Goal: Task Accomplishment & Management: Manage account settings

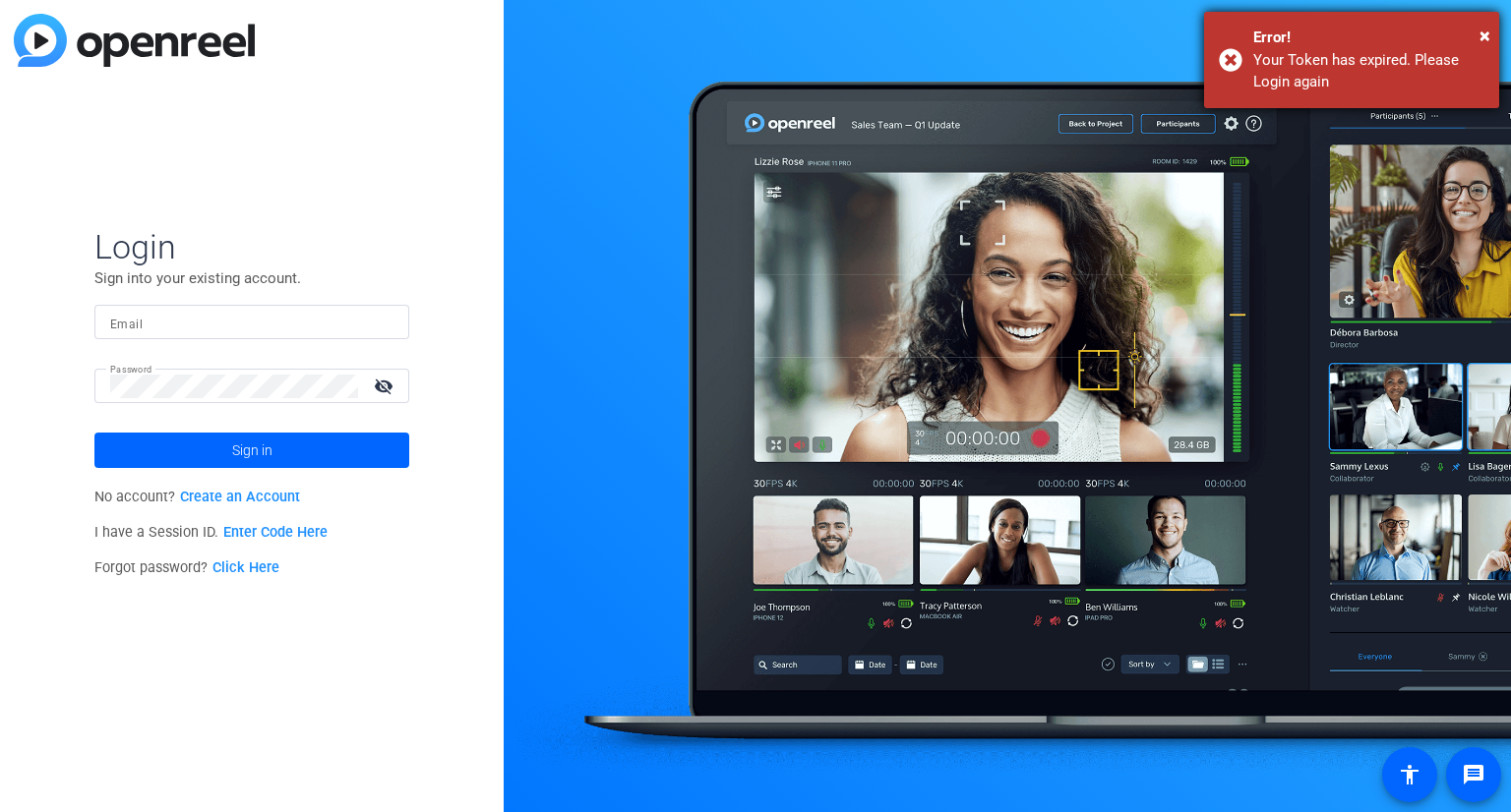
click at [1475, 33] on div "Error!" at bounding box center [1369, 38] width 232 height 23
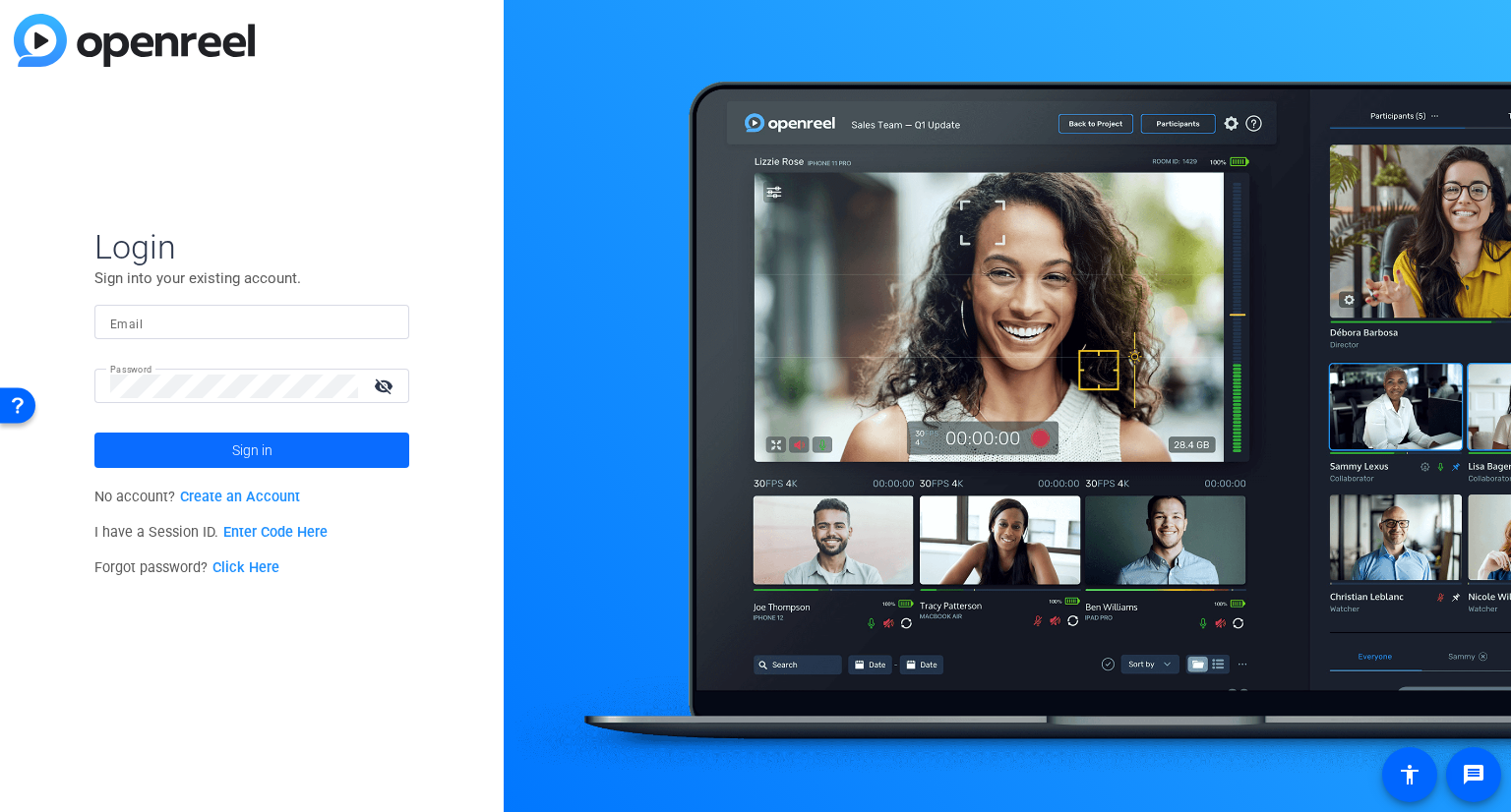
click at [323, 455] on span at bounding box center [252, 449] width 315 height 47
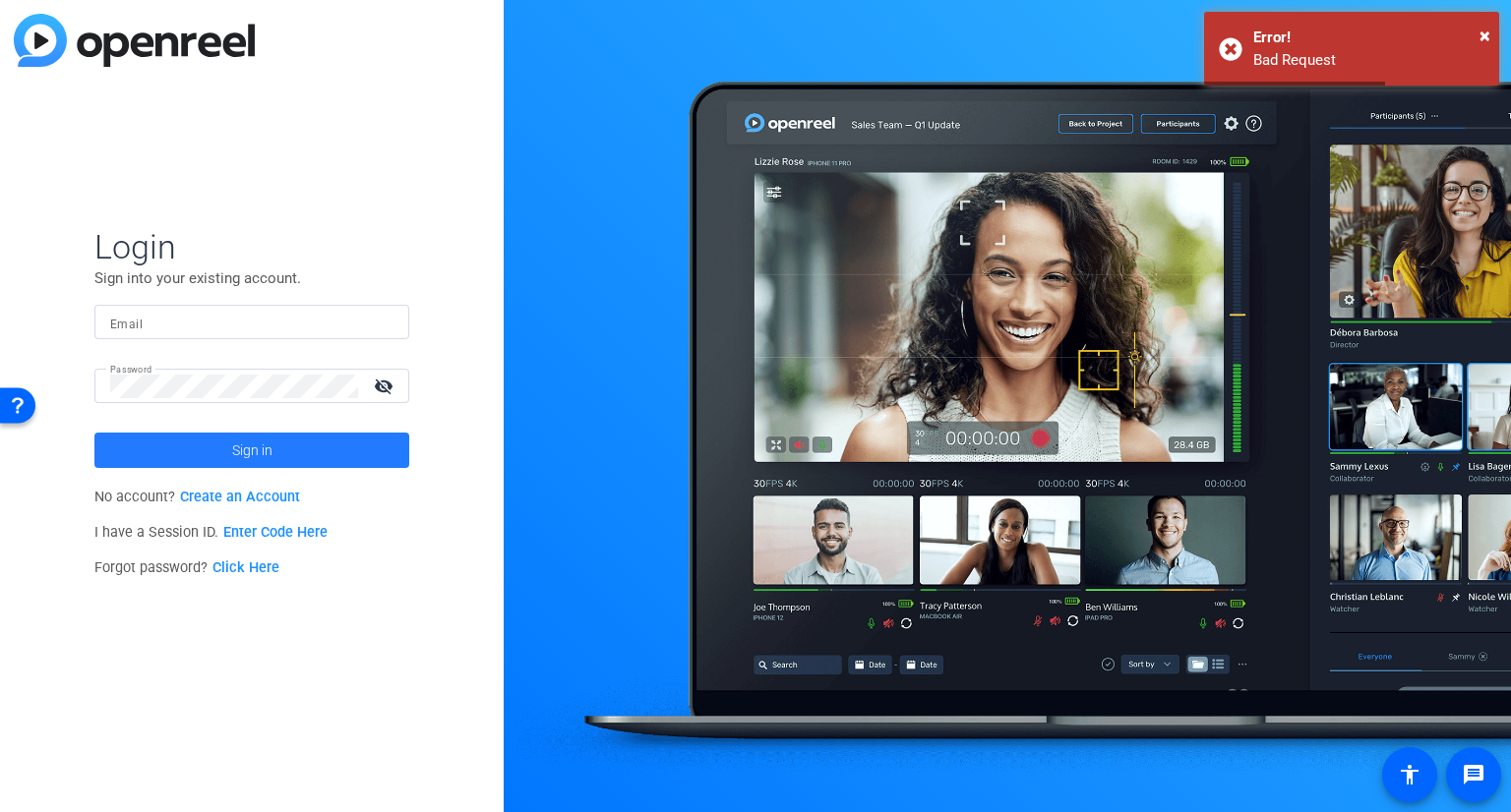
click at [280, 454] on span at bounding box center [252, 449] width 315 height 47
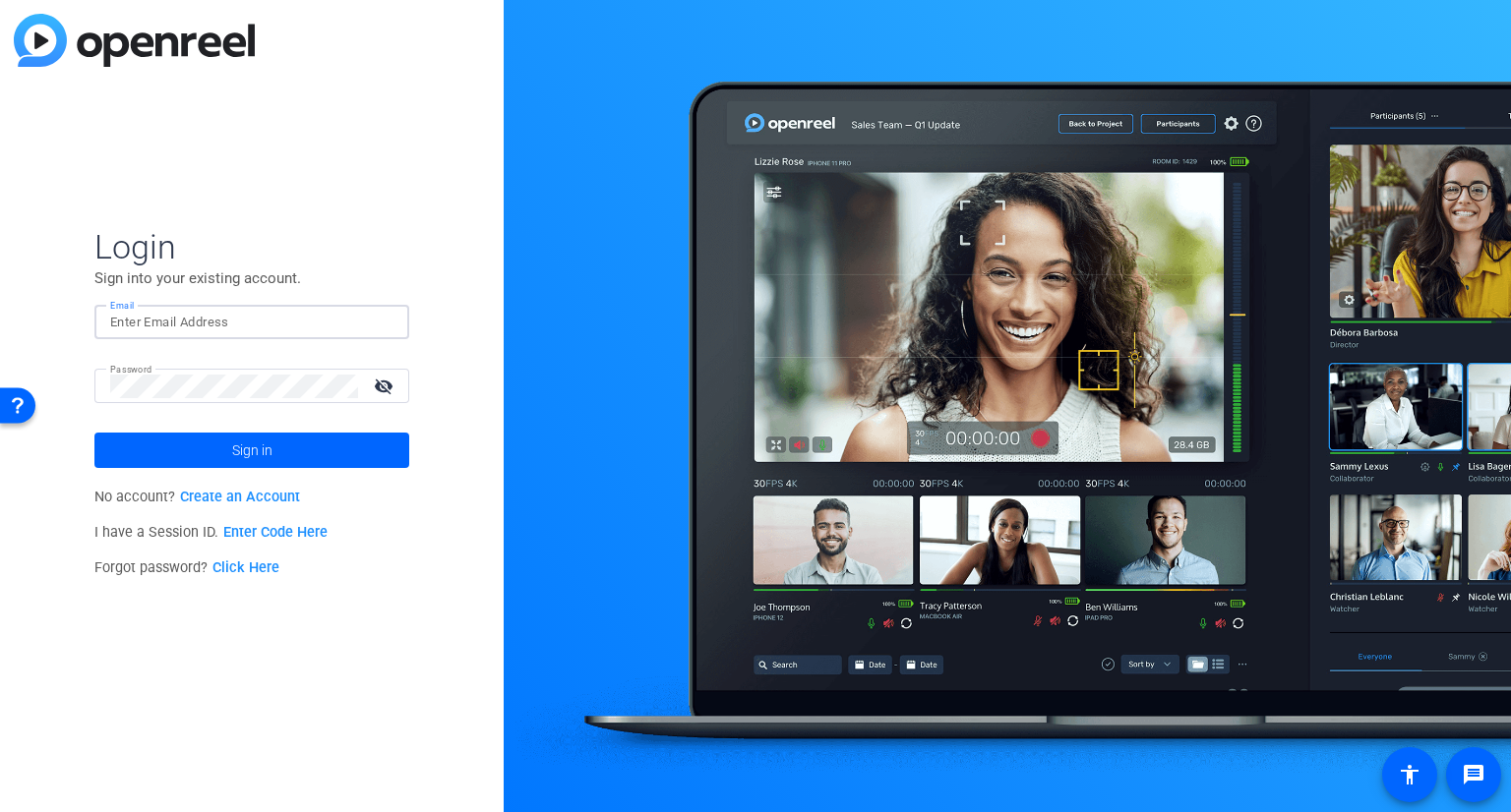
click at [254, 328] on input "Email" at bounding box center [252, 323] width 283 height 24
click at [229, 329] on input "Email" at bounding box center [252, 323] width 283 height 24
type input "[PERSON_NAME][EMAIL_ADDRESS][PERSON_NAME][DOMAIN_NAME]"
click at [226, 459] on span at bounding box center [252, 449] width 315 height 47
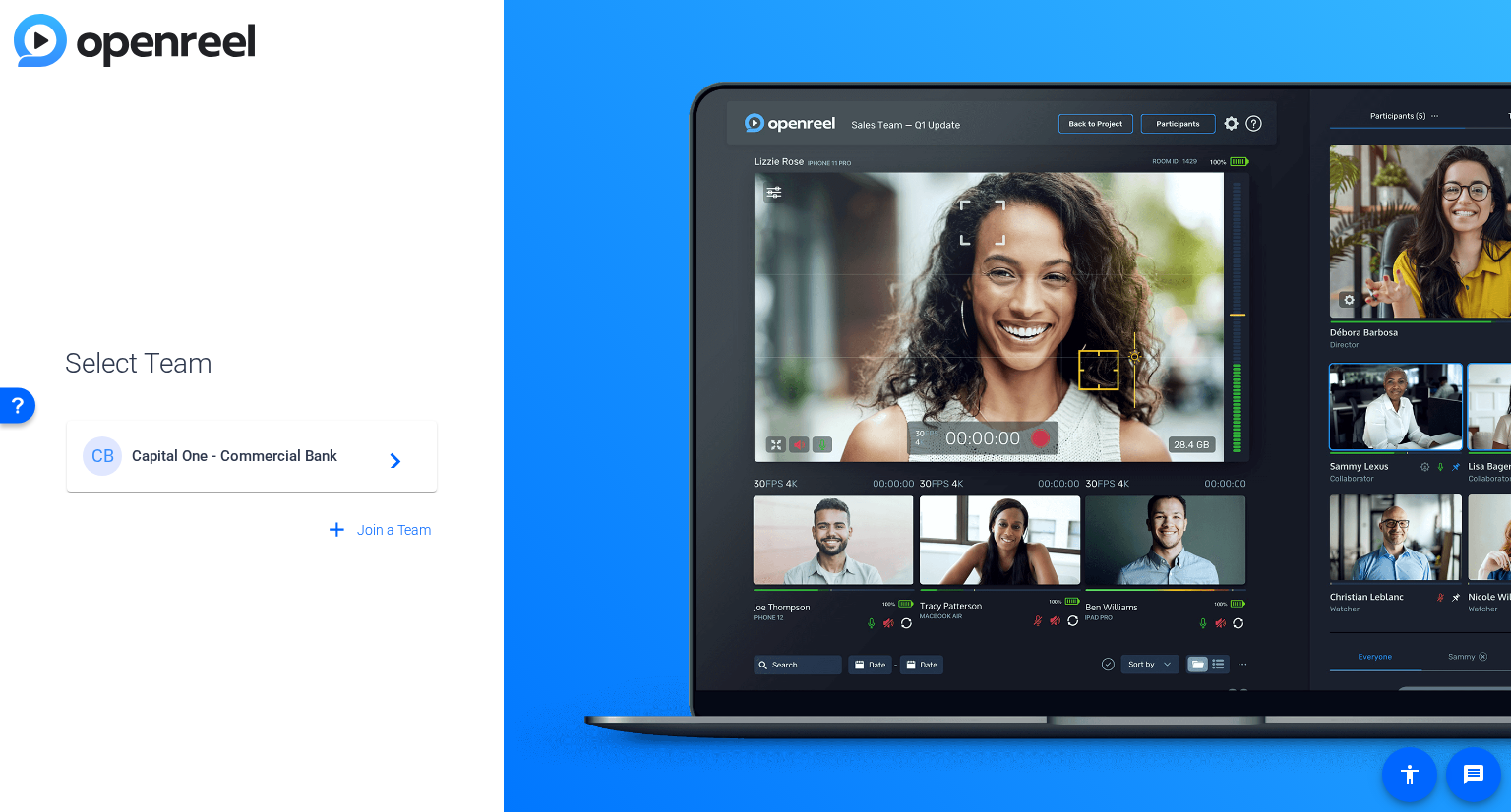
click at [295, 447] on span "Capital One - Commercial Bank" at bounding box center [254, 456] width 246 height 18
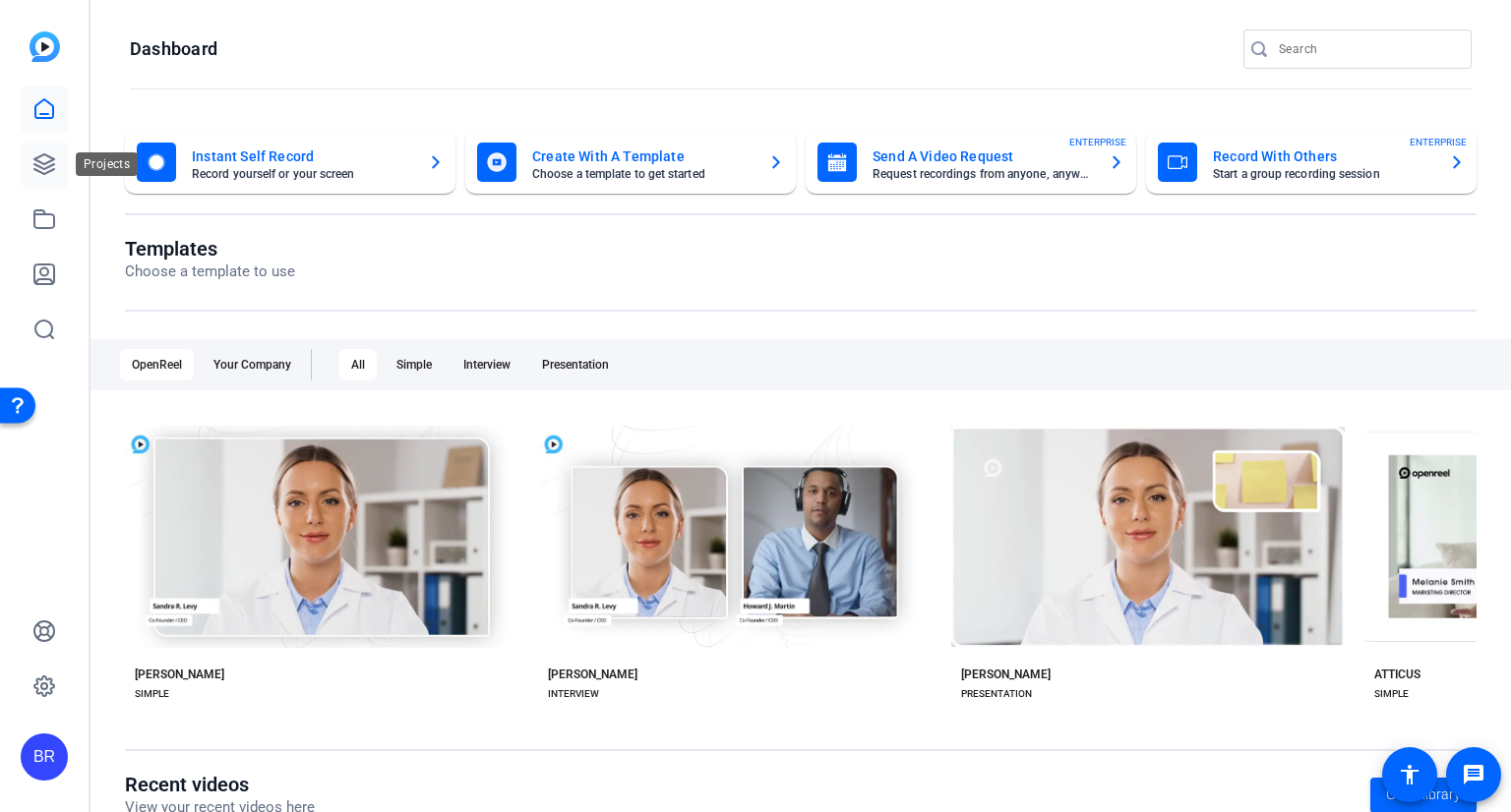
click at [48, 175] on icon at bounding box center [45, 164] width 24 height 24
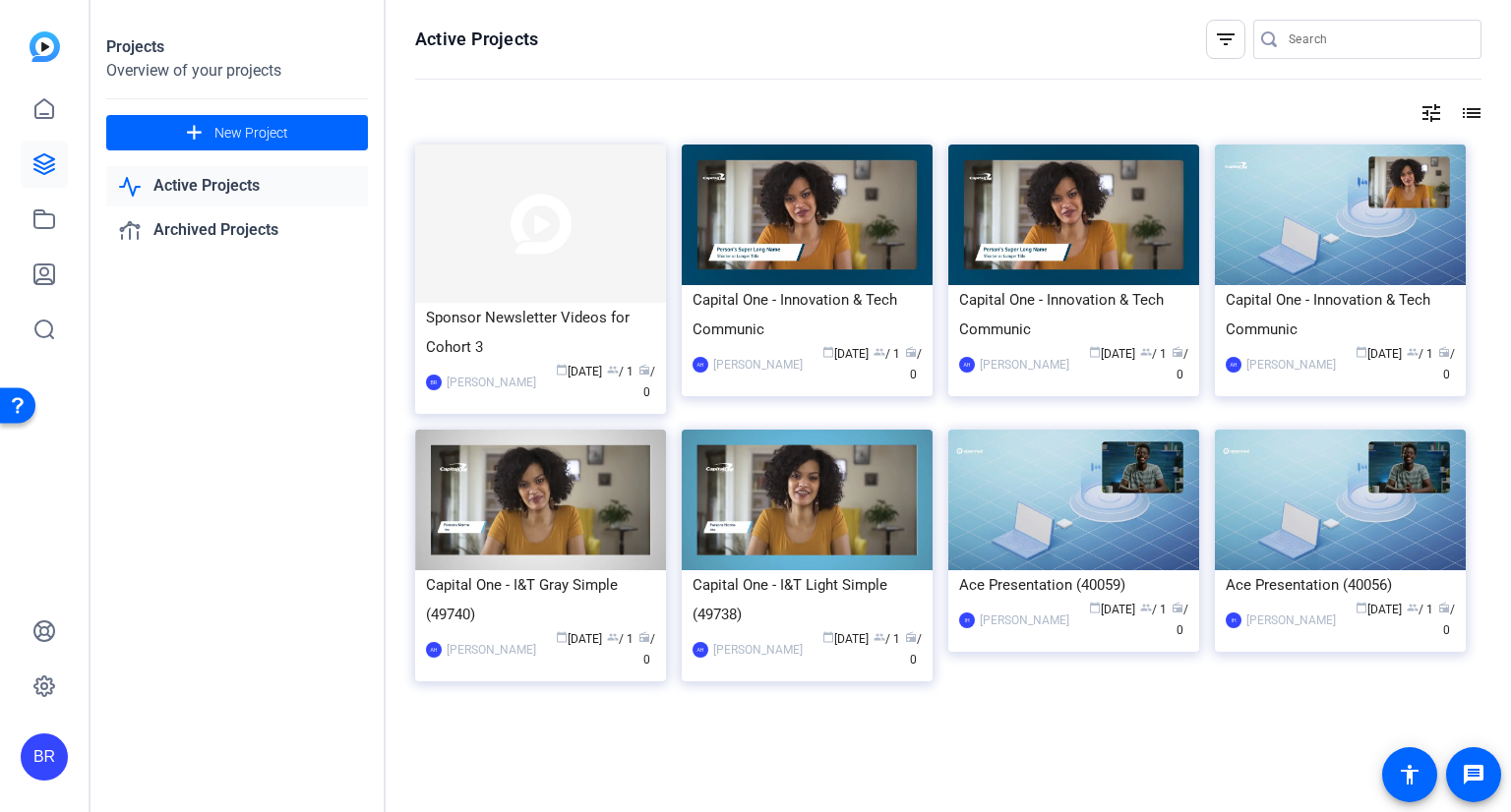
click at [235, 181] on link "Active Projects" at bounding box center [237, 186] width 261 height 41
click at [235, 186] on link "Active Projects" at bounding box center [237, 186] width 261 height 41
click at [244, 182] on link "Active Projects" at bounding box center [237, 186] width 261 height 41
click at [153, 61] on div "Overview of your projects" at bounding box center [237, 71] width 261 height 24
click at [44, 201] on link at bounding box center [44, 219] width 47 height 47
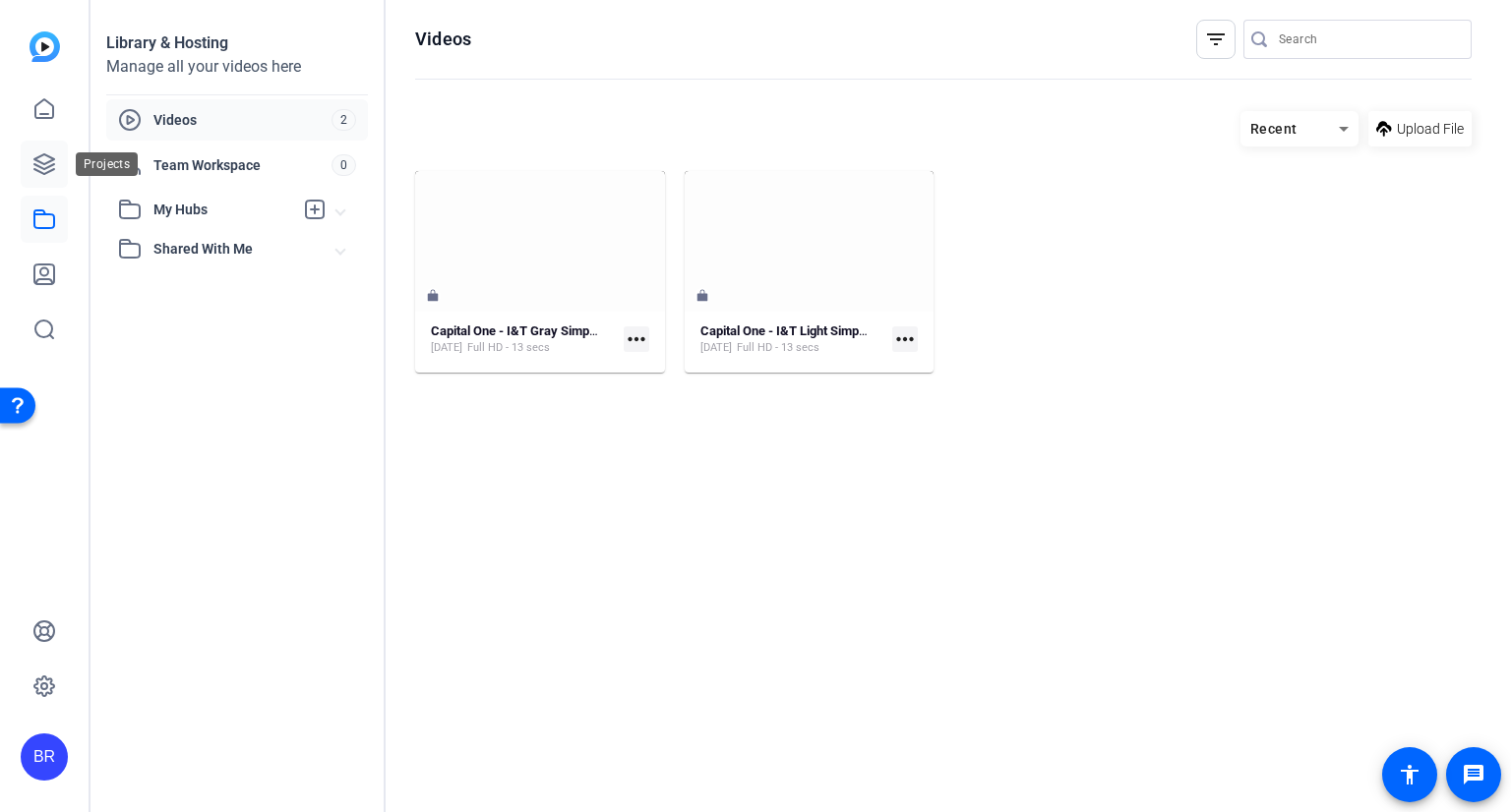
click at [49, 167] on icon at bounding box center [45, 164] width 24 height 24
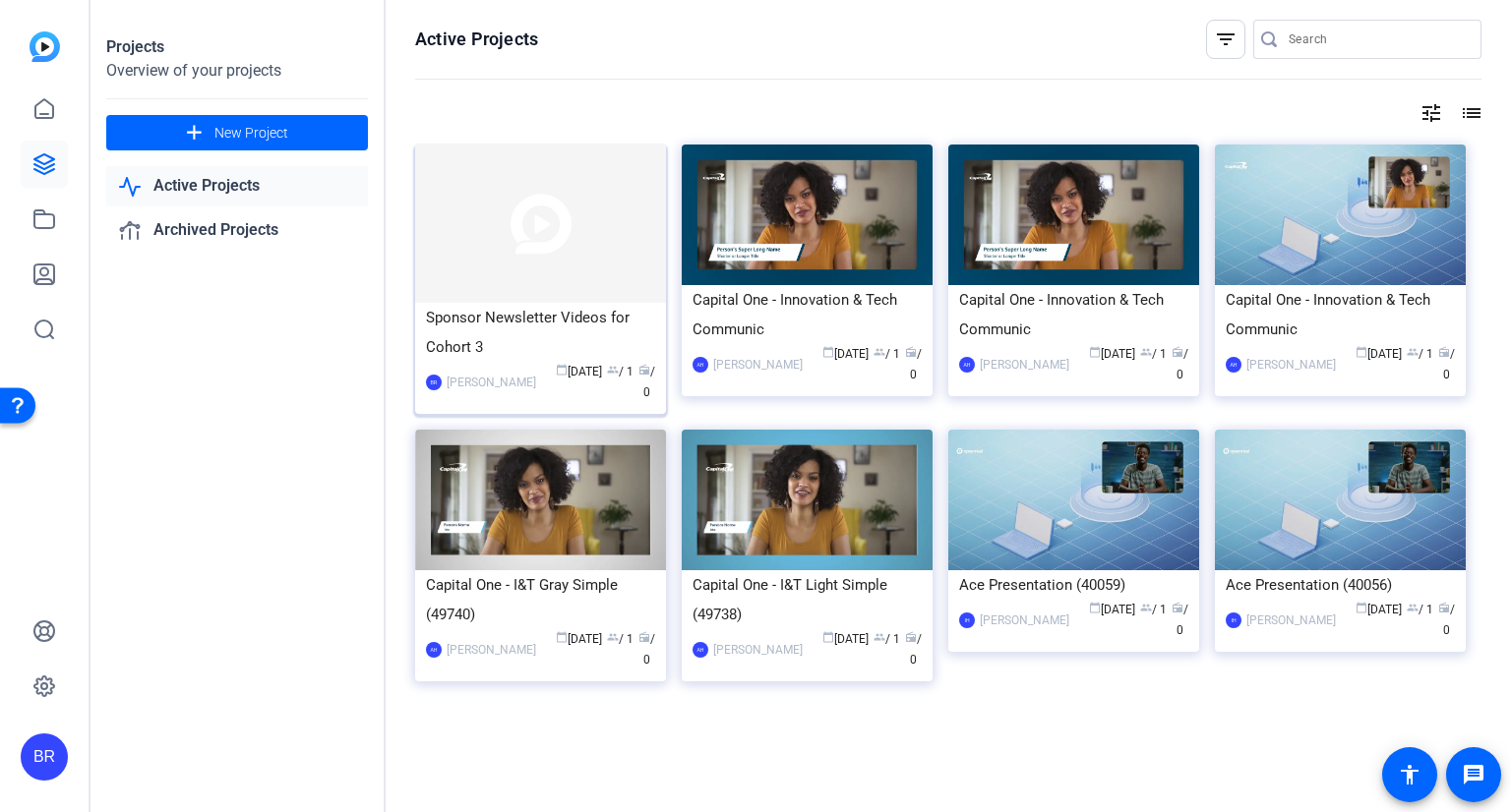
click at [540, 313] on div "Sponsor Newsletter Videos for Cohort 3" at bounding box center [540, 332] width 230 height 59
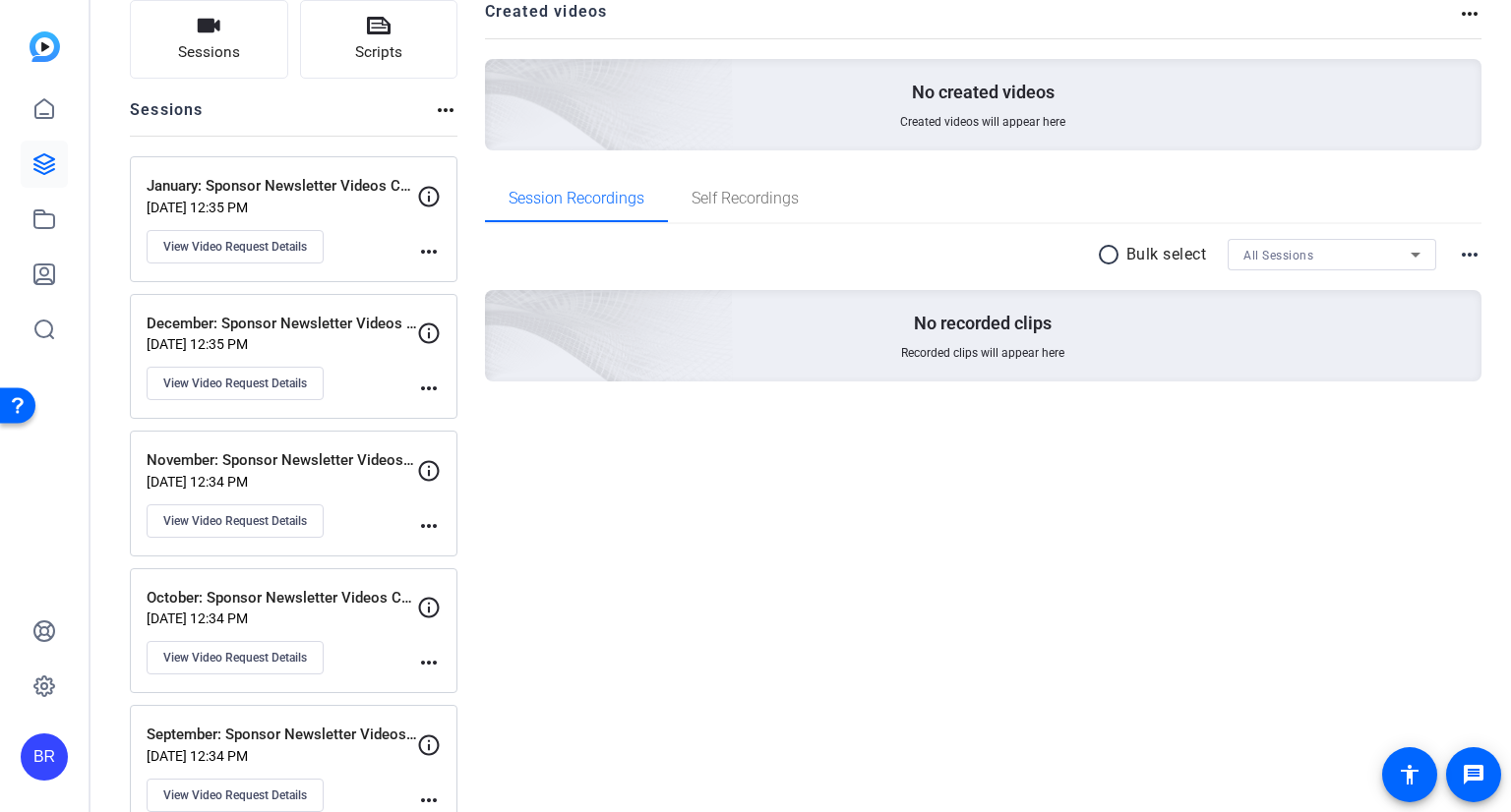
scroll to position [197, 0]
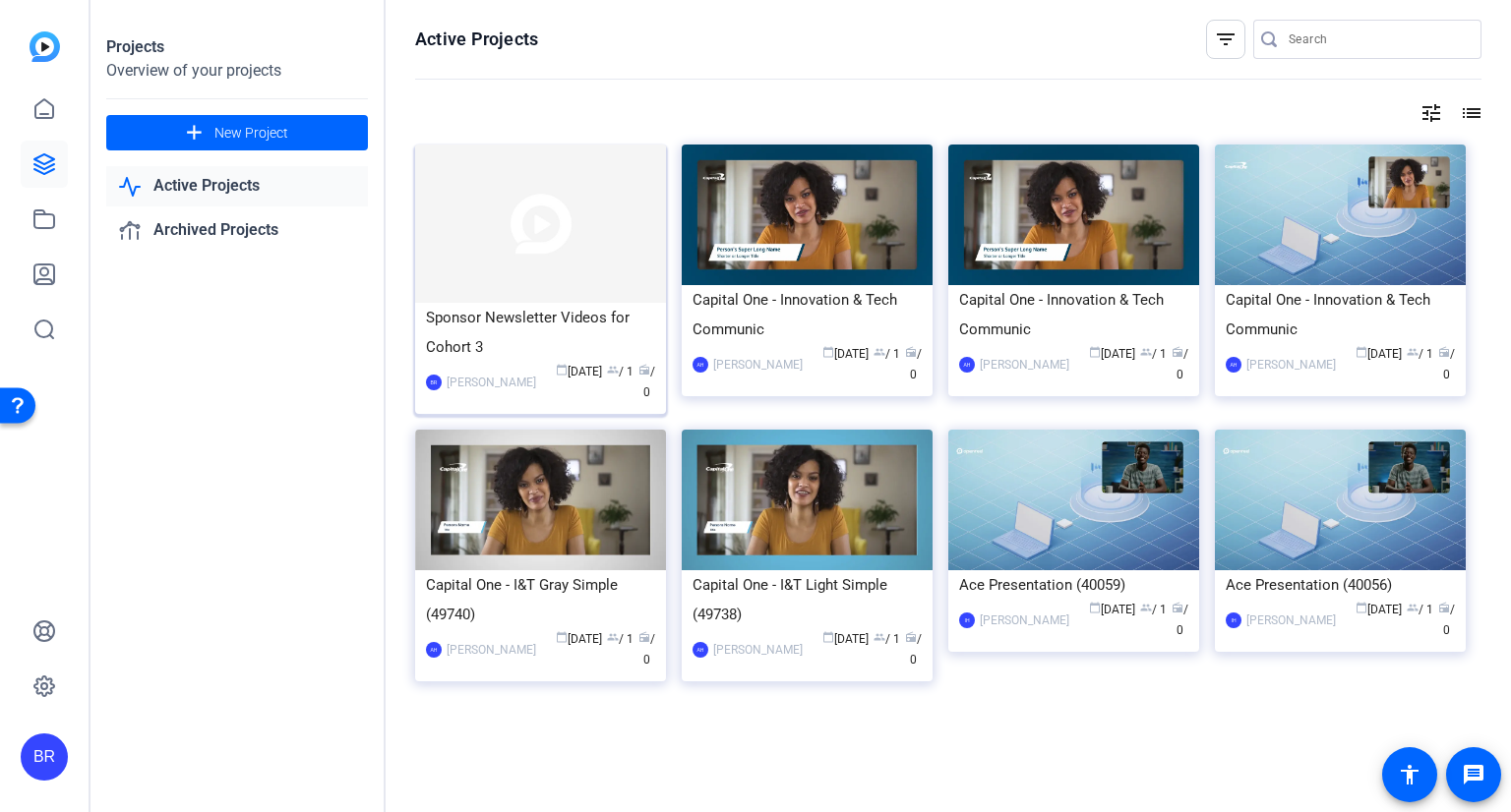
click at [572, 299] on img at bounding box center [541, 223] width 251 height 158
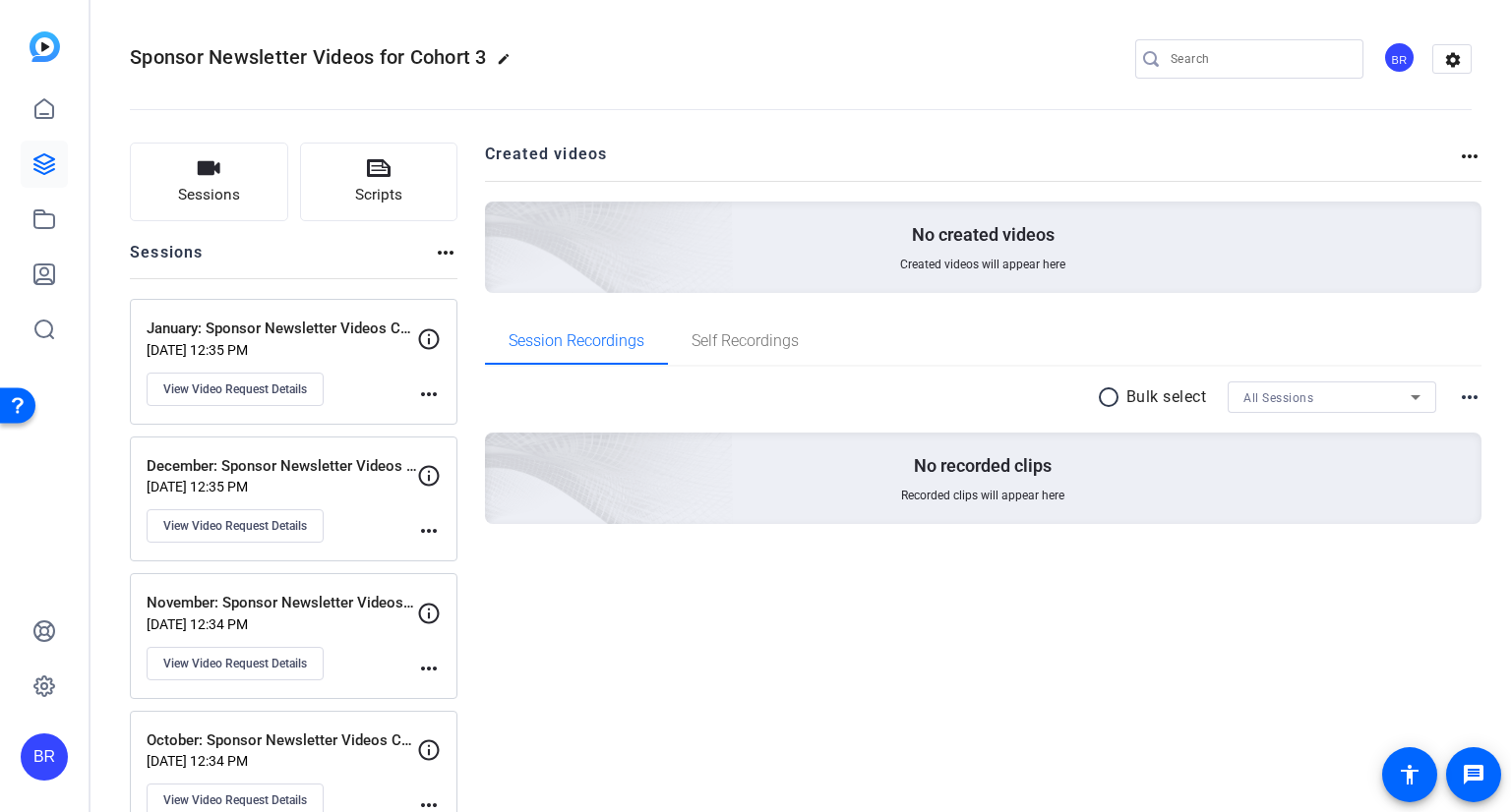
click at [432, 392] on mat-icon "more_horiz" at bounding box center [429, 395] width 24 height 24
click at [432, 392] on div at bounding box center [756, 406] width 1511 height 812
click at [1399, 60] on div "BR" at bounding box center [1399, 58] width 33 height 33
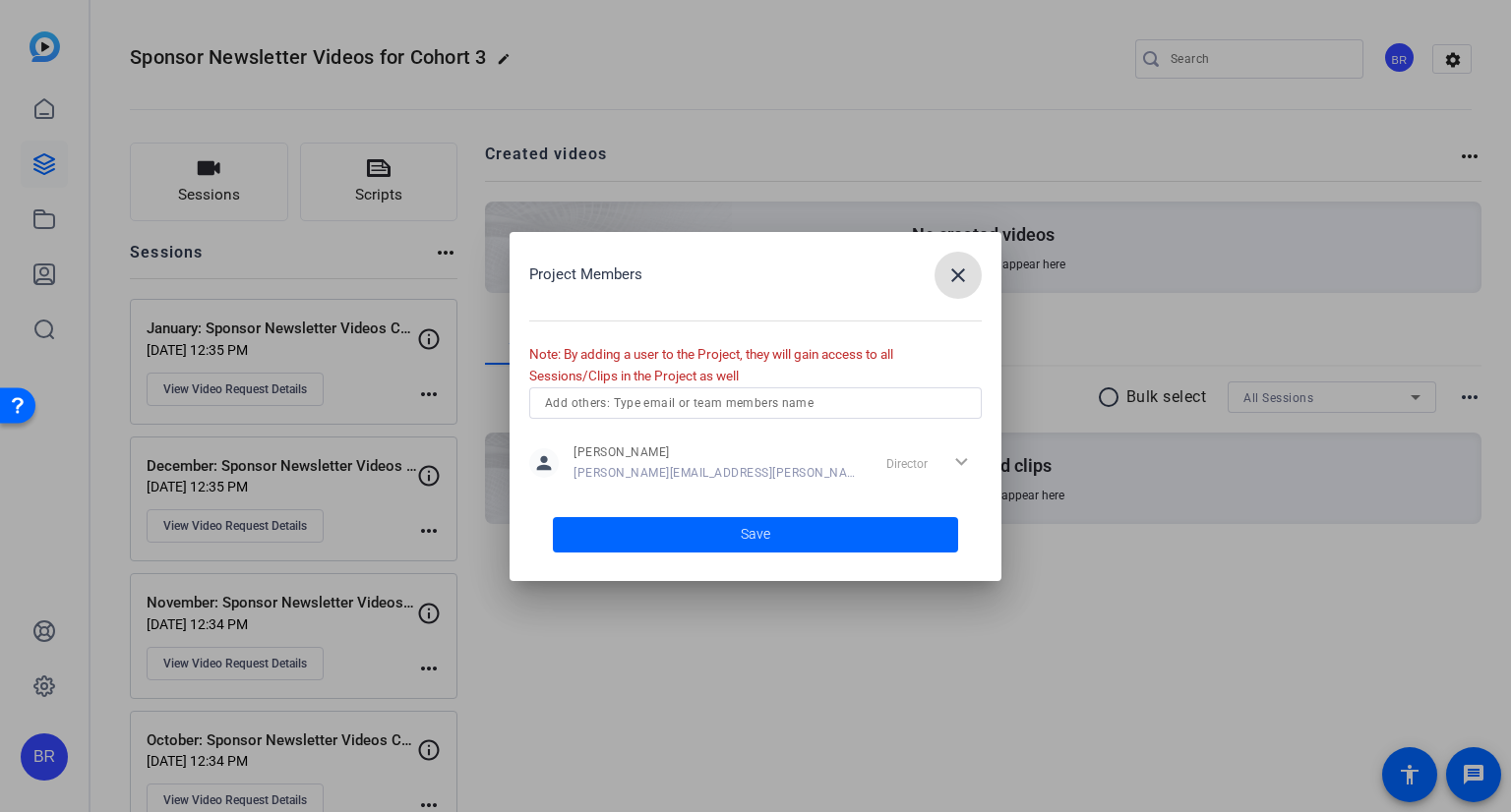
click at [701, 406] on input "text" at bounding box center [756, 404] width 421 height 24
type input "[PERSON_NAME][EMAIL_ADDRESS][DOMAIN_NAME]"
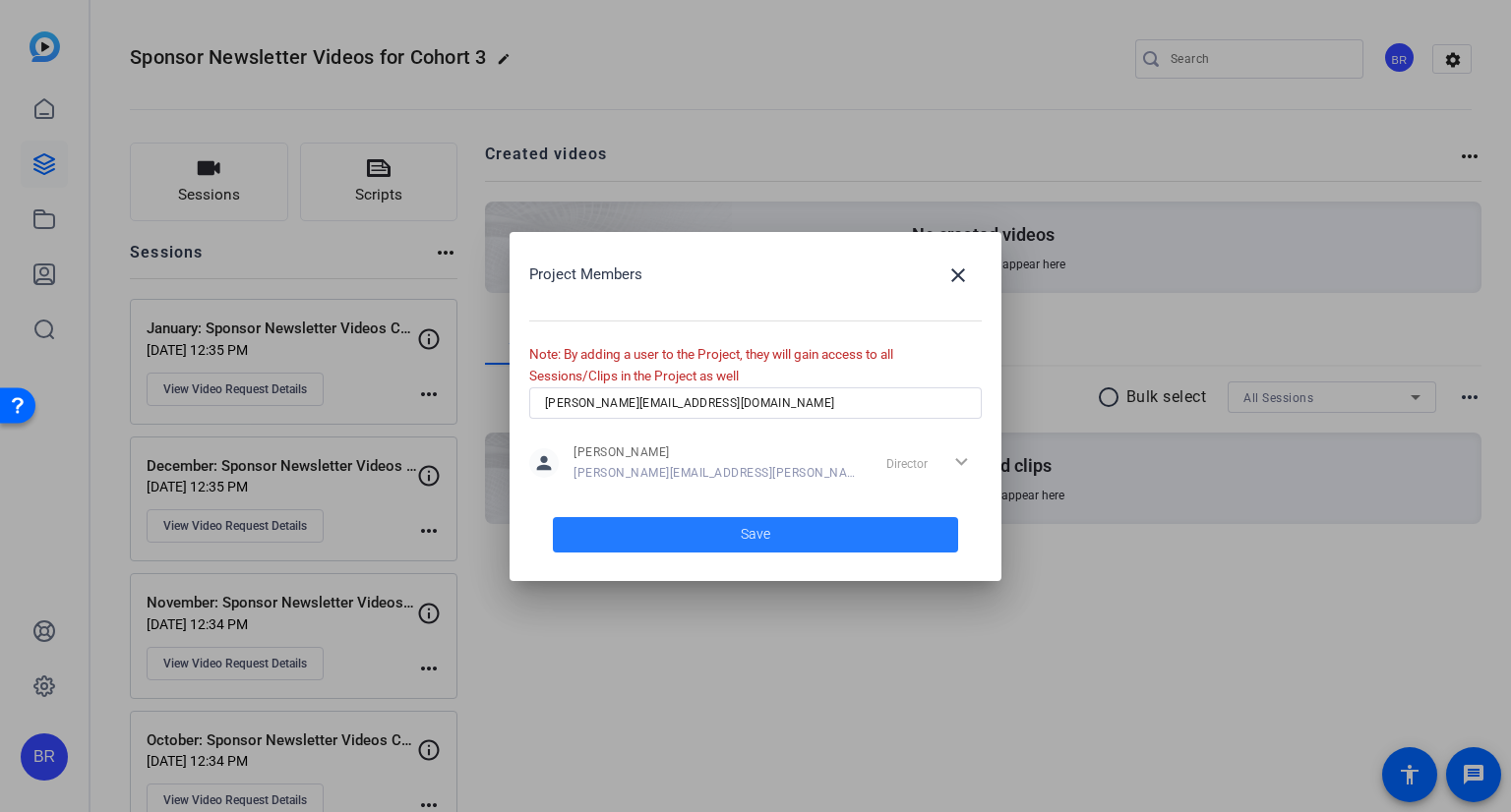
click at [761, 532] on span "Save" at bounding box center [756, 534] width 30 height 21
